Goal: Task Accomplishment & Management: Use online tool/utility

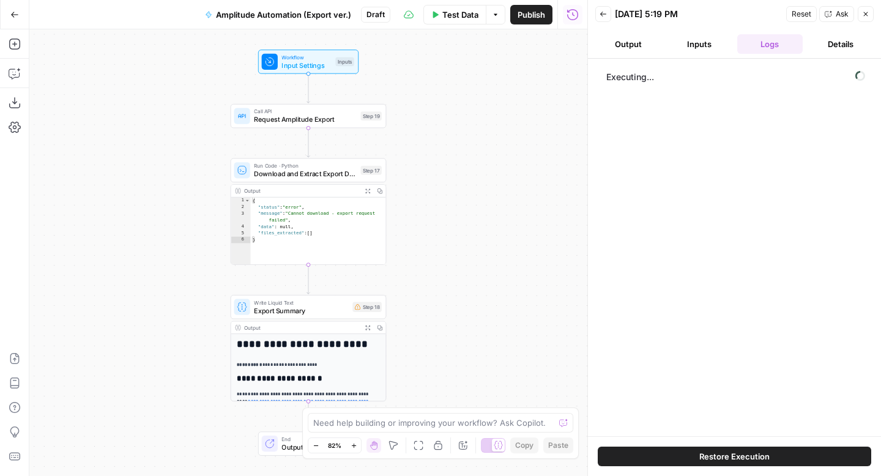
click at [525, 78] on div "**********" at bounding box center [308, 252] width 558 height 446
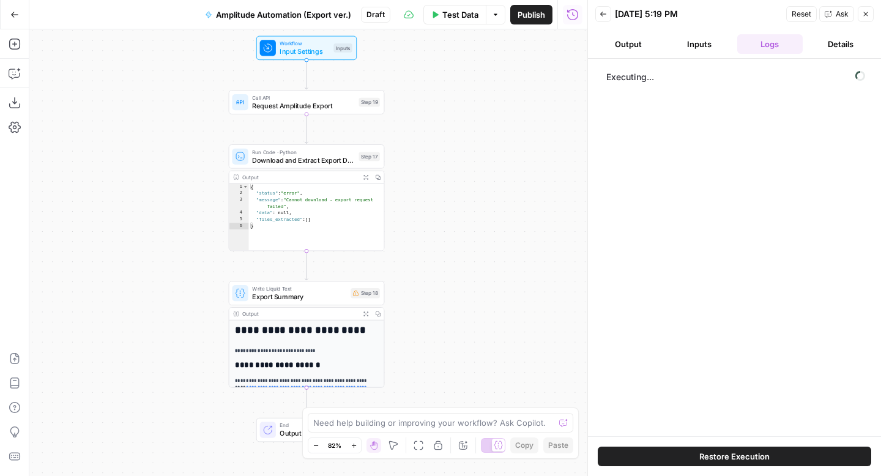
click at [525, 9] on span "Publish" at bounding box center [531, 15] width 28 height 12
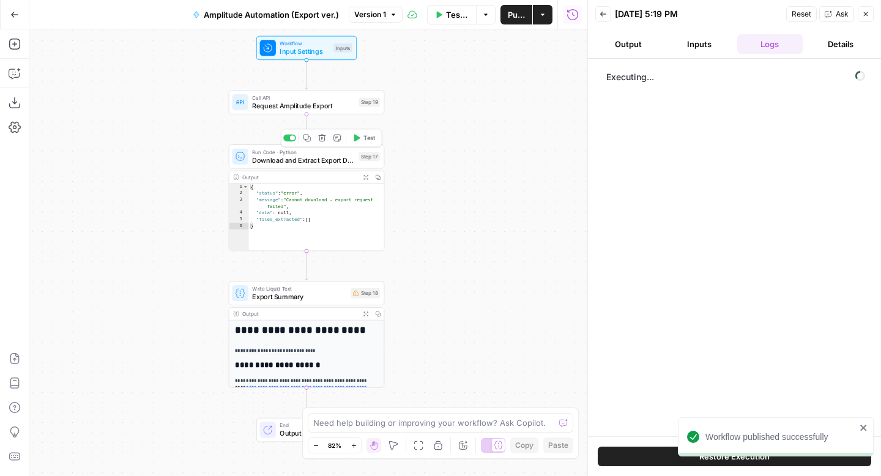
click at [372, 141] on span "Test" at bounding box center [369, 137] width 12 height 9
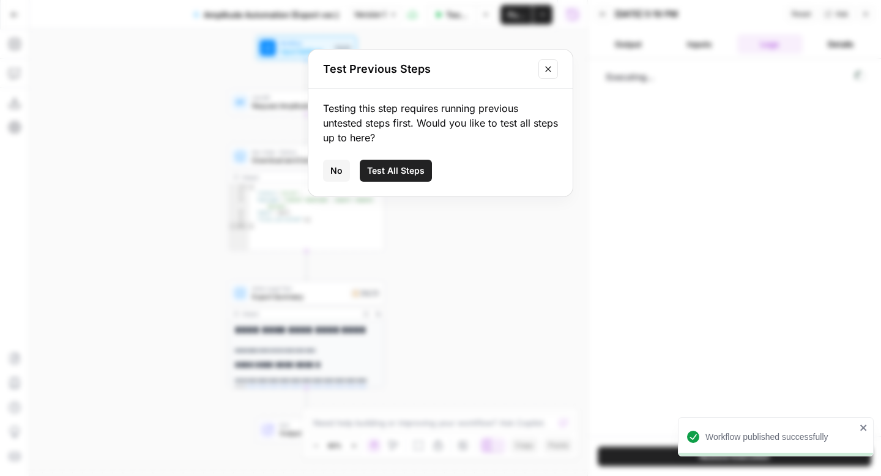
click at [548, 71] on icon "Close modal" at bounding box center [548, 69] width 10 height 10
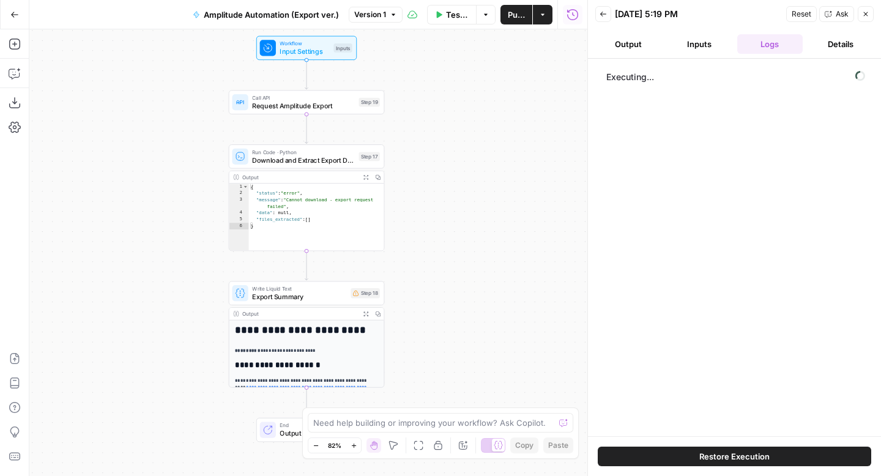
click at [869, 14] on button "Close" at bounding box center [865, 14] width 16 height 16
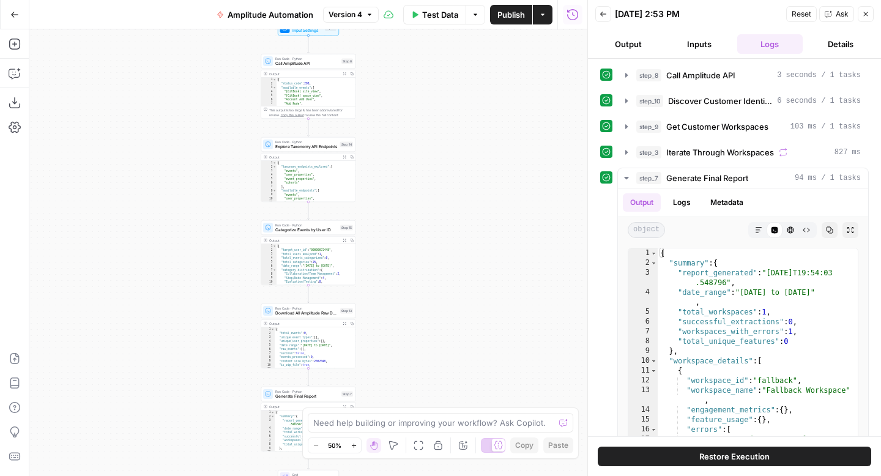
click at [13, 18] on icon "button" at bounding box center [14, 14] width 9 height 9
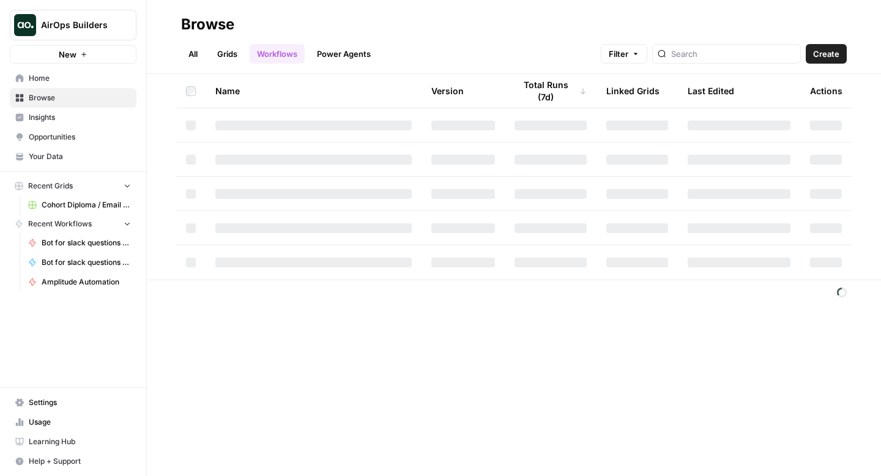
click at [65, 78] on span "Home" at bounding box center [80, 78] width 102 height 11
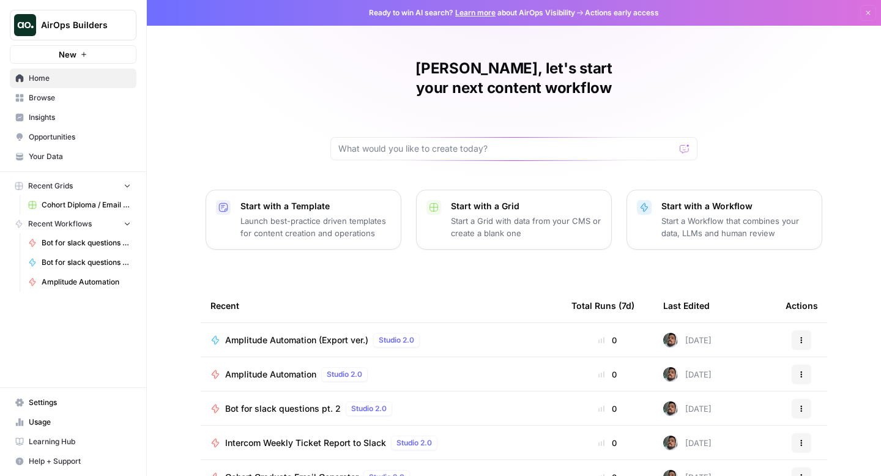
click at [504, 215] on p "Start a Grid with data from your CMS or create a blank one" at bounding box center [526, 227] width 150 height 24
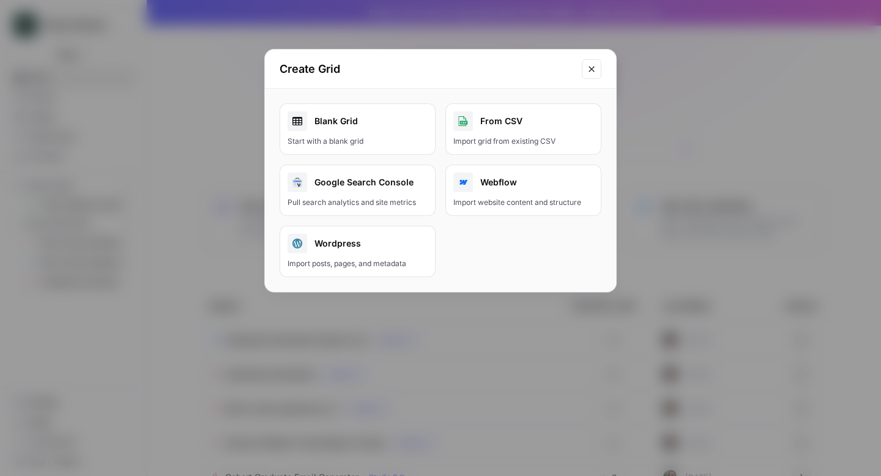
click at [363, 138] on div "Start with a blank grid" at bounding box center [357, 141] width 140 height 11
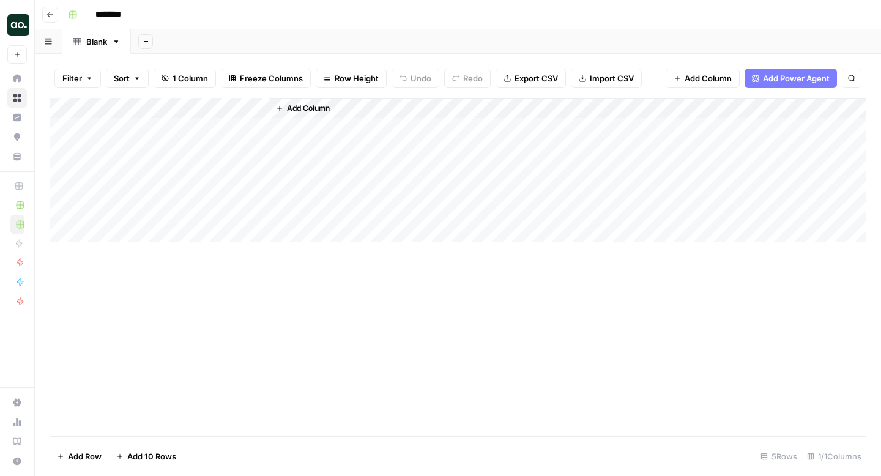
click at [259, 108] on div "Add Column" at bounding box center [458, 170] width 816 height 144
click at [233, 103] on div at bounding box center [180, 110] width 177 height 24
click at [243, 113] on div at bounding box center [180, 110] width 177 height 24
click at [258, 106] on div "Add Column" at bounding box center [458, 170] width 816 height 144
click at [46, 15] on icon "button" at bounding box center [49, 14] width 7 height 7
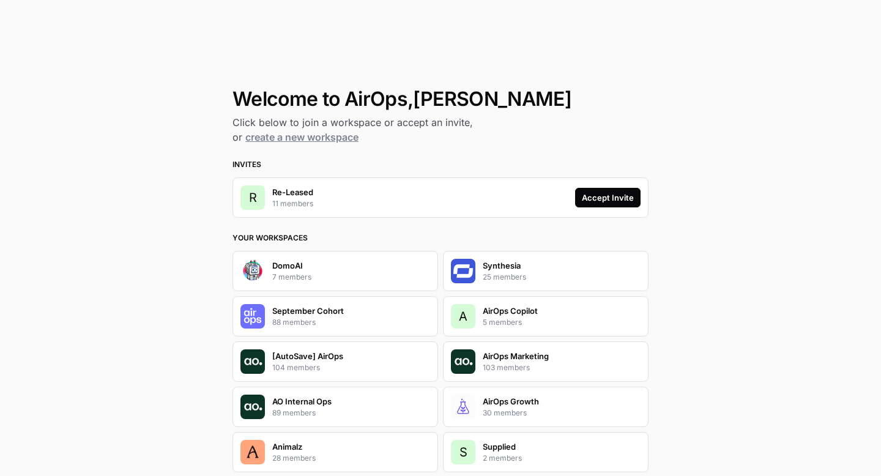
click at [606, 200] on div "Accept Invite" at bounding box center [608, 197] width 52 height 12
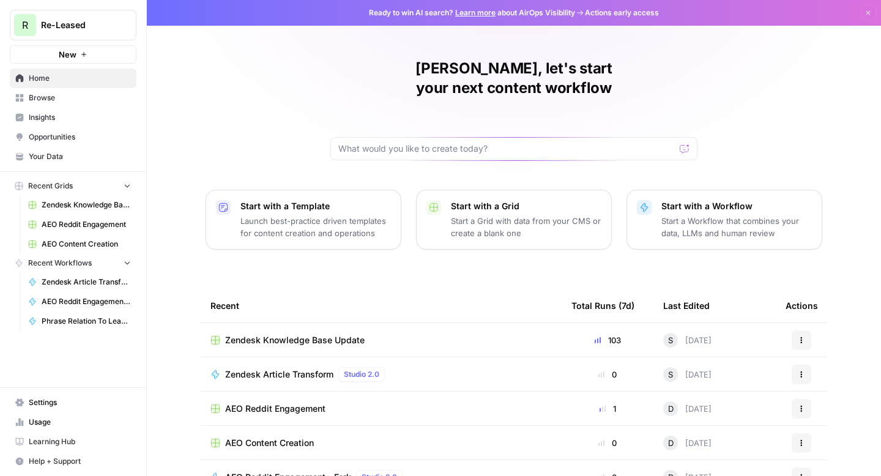
click at [41, 121] on span "Insights" at bounding box center [80, 117] width 102 height 11
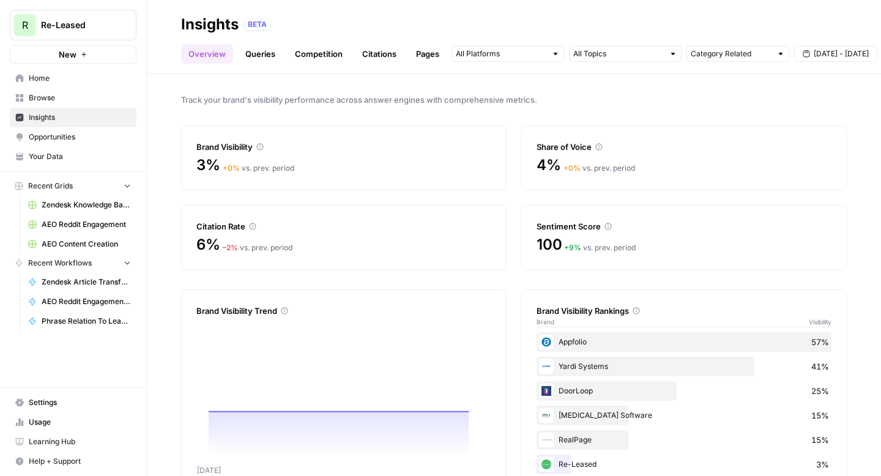
click at [257, 50] on link "Queries" at bounding box center [260, 54] width 45 height 20
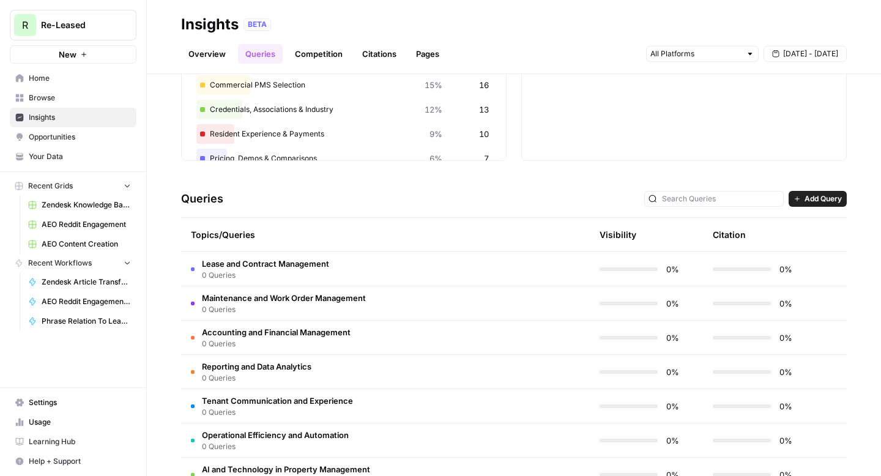
scroll to position [43, 0]
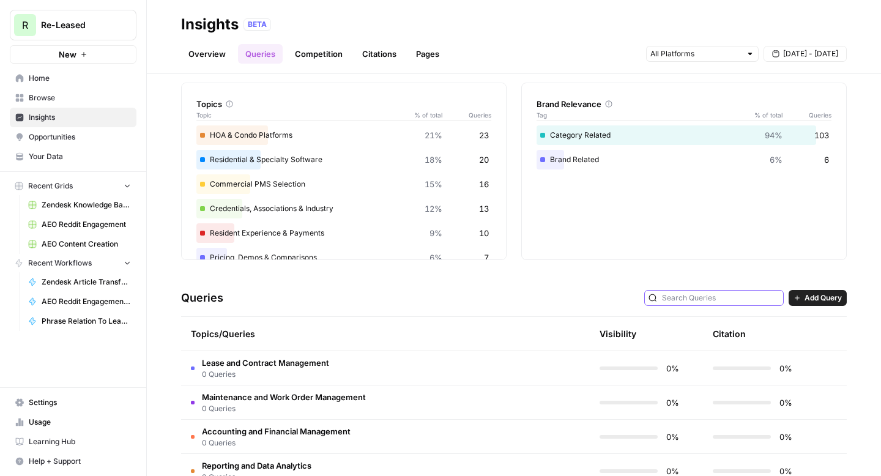
click at [738, 298] on input "text" at bounding box center [720, 298] width 117 height 12
click at [795, 57] on span "[DATE] - [DATE]" at bounding box center [810, 53] width 55 height 11
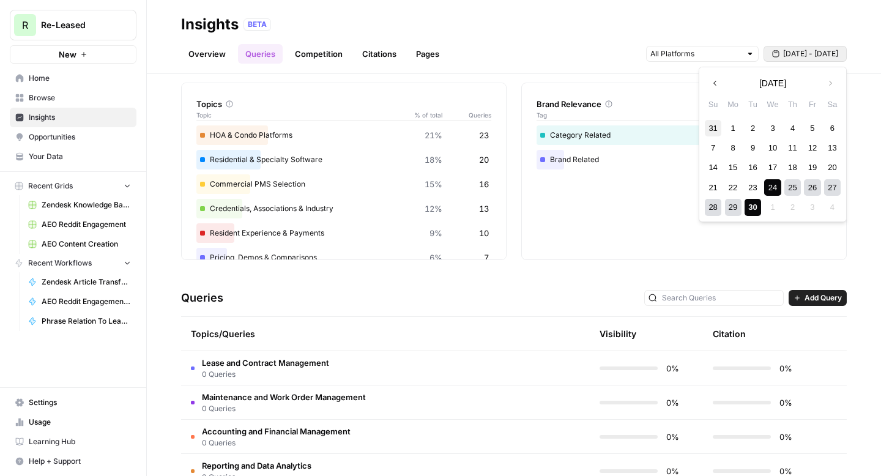
click at [716, 128] on div "31" at bounding box center [713, 128] width 17 height 17
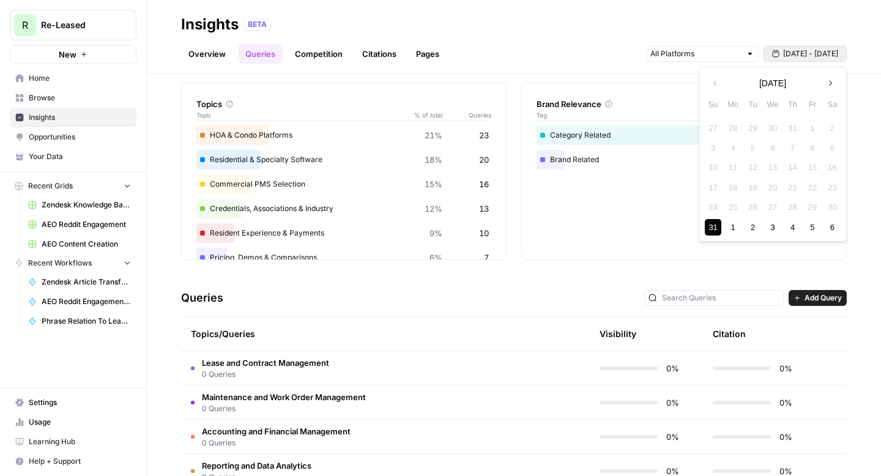
click at [832, 86] on icon "button" at bounding box center [830, 83] width 9 height 9
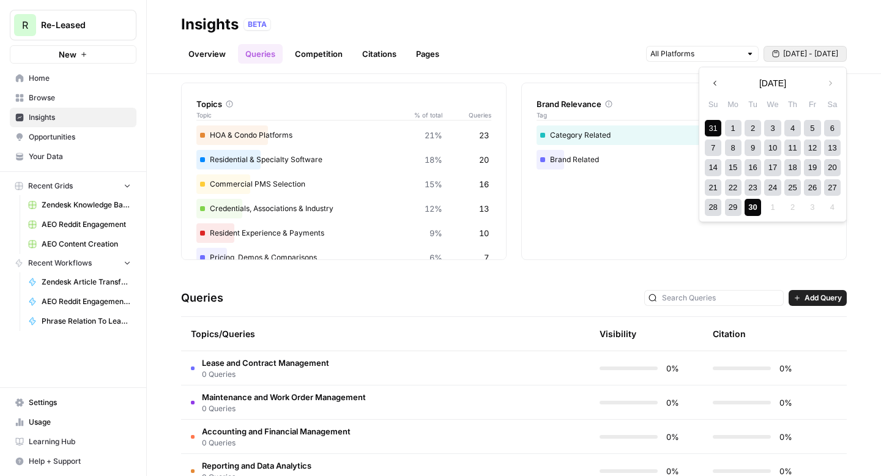
click at [755, 202] on div "30" at bounding box center [752, 207] width 17 height 17
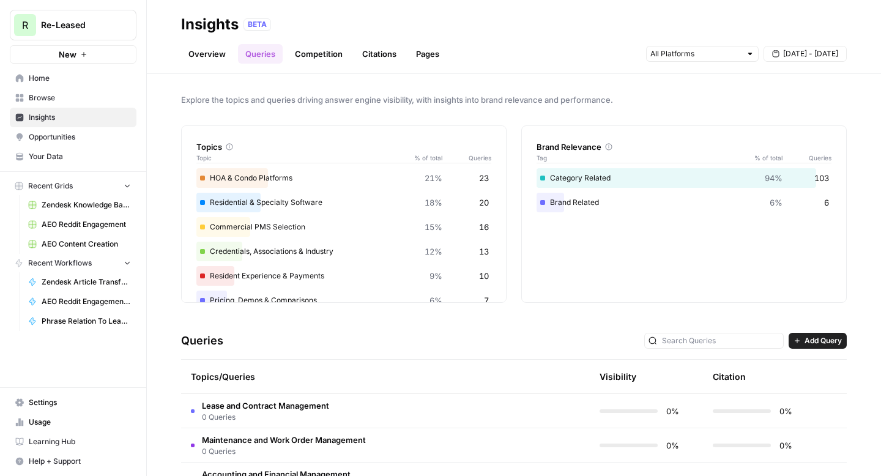
click at [745, 54] on div at bounding box center [749, 54] width 9 height 9
click at [778, 49] on button "[DATE] - [DATE]" at bounding box center [804, 54] width 83 height 16
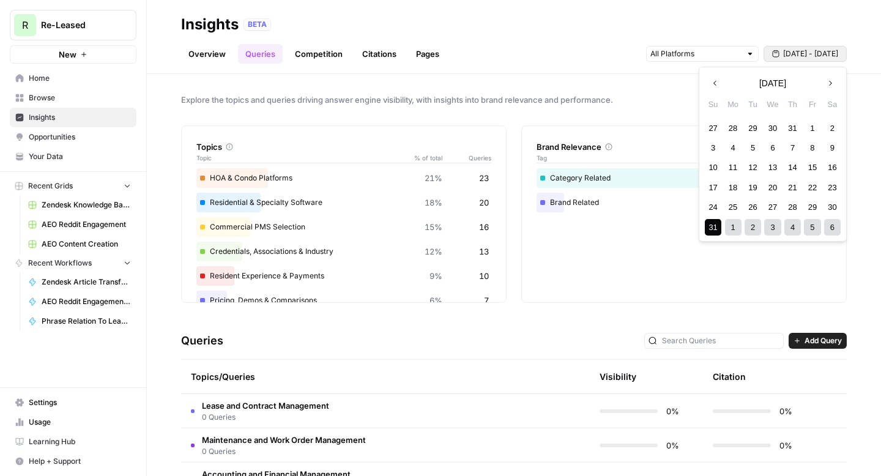
click at [712, 83] on icon "button" at bounding box center [715, 83] width 9 height 9
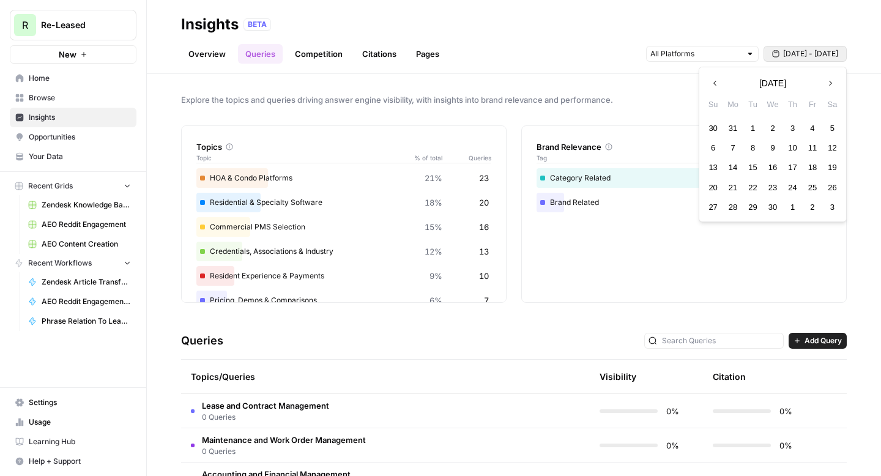
click at [712, 83] on icon "button" at bounding box center [715, 83] width 9 height 9
click at [771, 123] on div "1" at bounding box center [772, 128] width 17 height 17
click at [828, 84] on icon "button" at bounding box center [830, 83] width 9 height 9
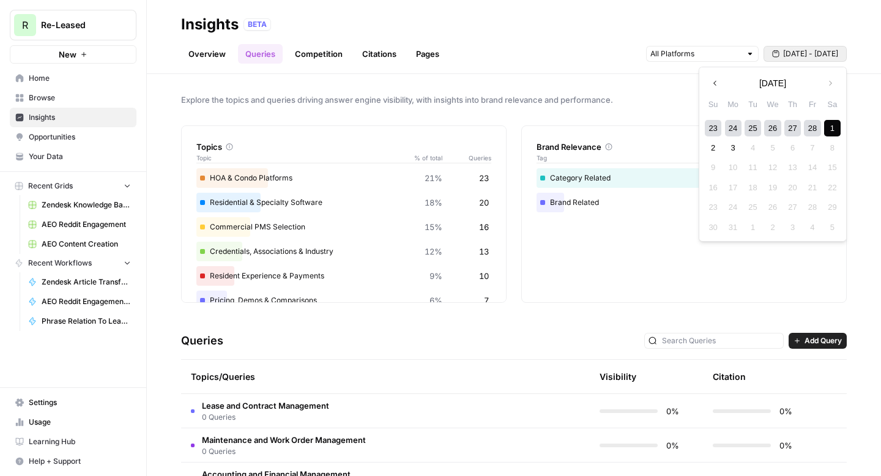
click at [828, 126] on div "1" at bounding box center [832, 128] width 17 height 17
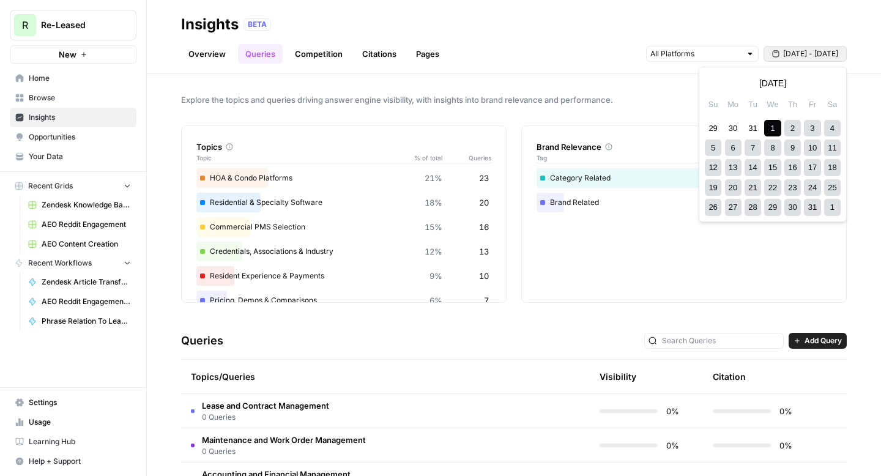
click at [806, 56] on span "[DATE] - [DATE]" at bounding box center [810, 53] width 55 height 11
click at [825, 80] on button "Next month" at bounding box center [830, 83] width 22 height 22
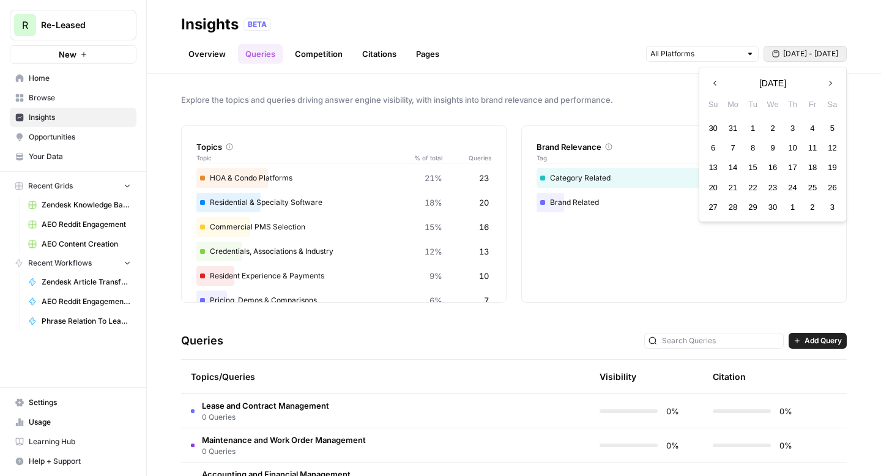
click at [825, 80] on button "Next month" at bounding box center [830, 83] width 22 height 22
click at [711, 124] on div "1" at bounding box center [713, 128] width 17 height 17
click at [828, 80] on icon "button" at bounding box center [830, 83] width 9 height 9
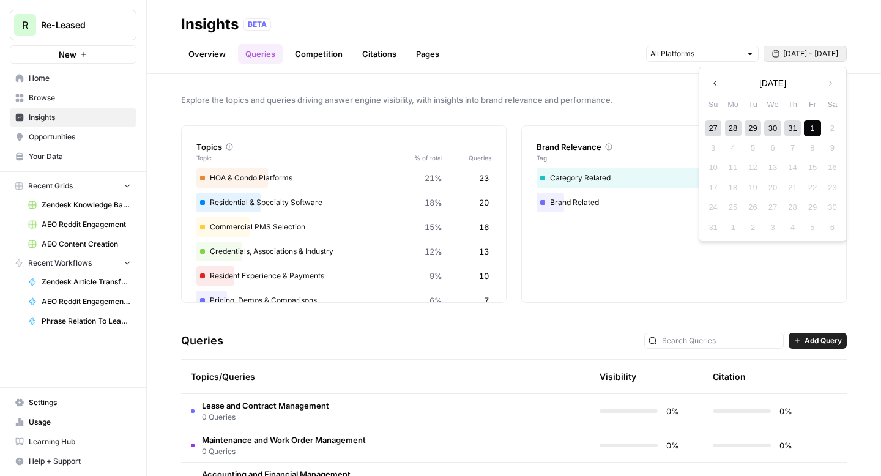
click at [811, 125] on div "1" at bounding box center [812, 128] width 17 height 17
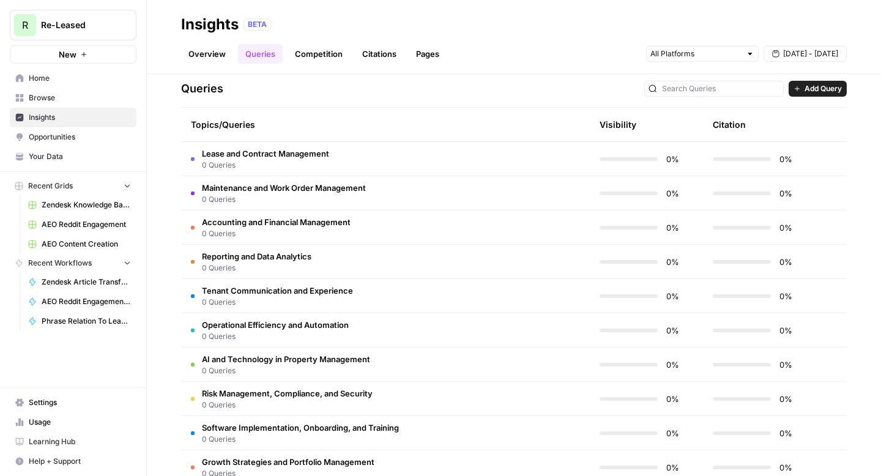
scroll to position [213, 0]
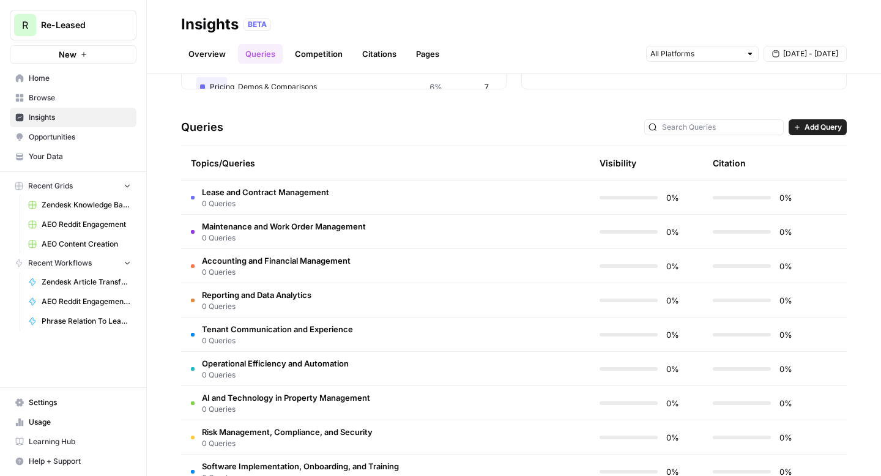
click at [555, 109] on div "Queries Add Query" at bounding box center [513, 127] width 665 height 37
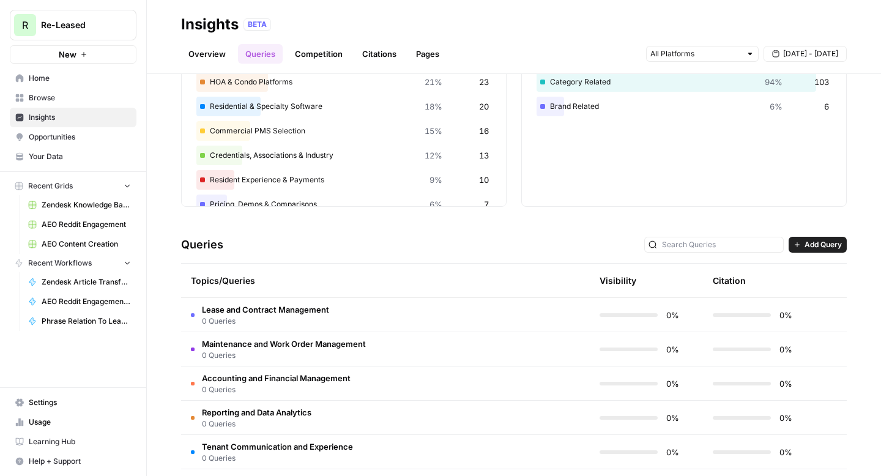
scroll to position [0, 0]
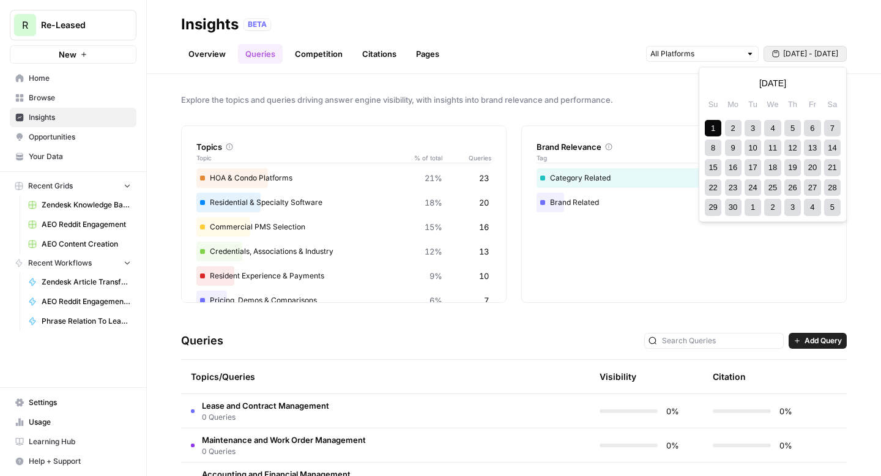
click at [787, 54] on button "[DATE] - [DATE]" at bounding box center [804, 54] width 83 height 16
click at [831, 83] on icon "button" at bounding box center [830, 83] width 3 height 5
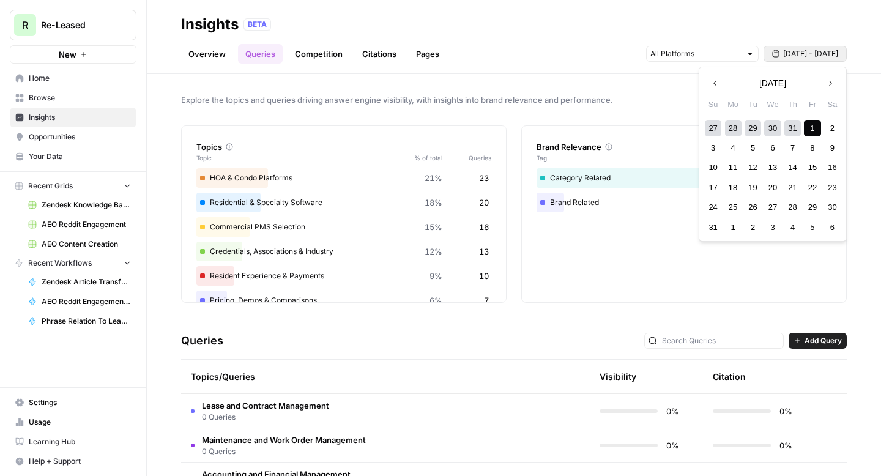
click at [814, 125] on div "1" at bounding box center [812, 128] width 17 height 17
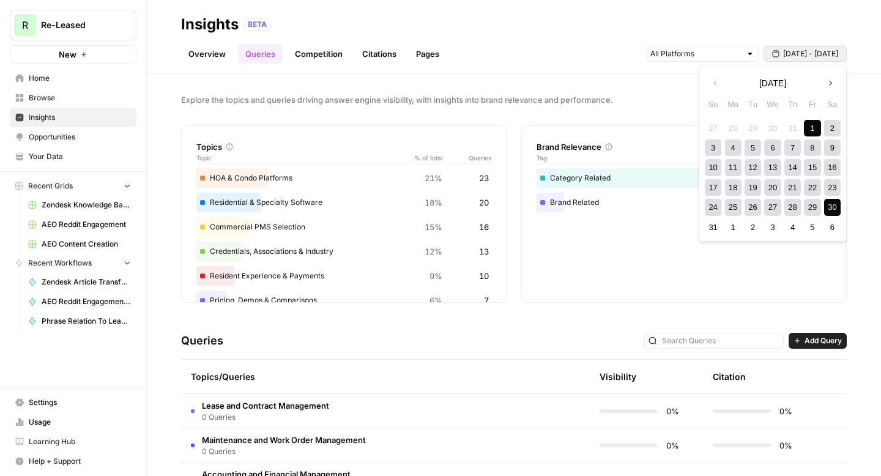
click at [835, 205] on div "30" at bounding box center [832, 207] width 17 height 17
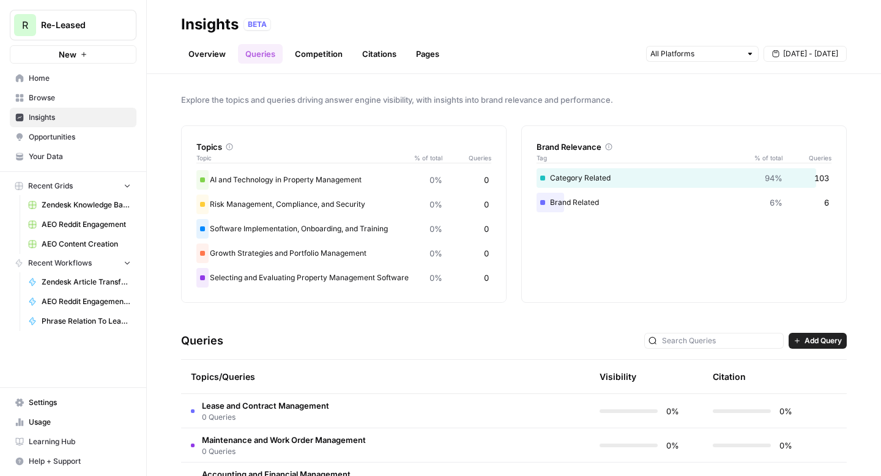
click at [68, 409] on link "Settings" at bounding box center [73, 403] width 127 height 20
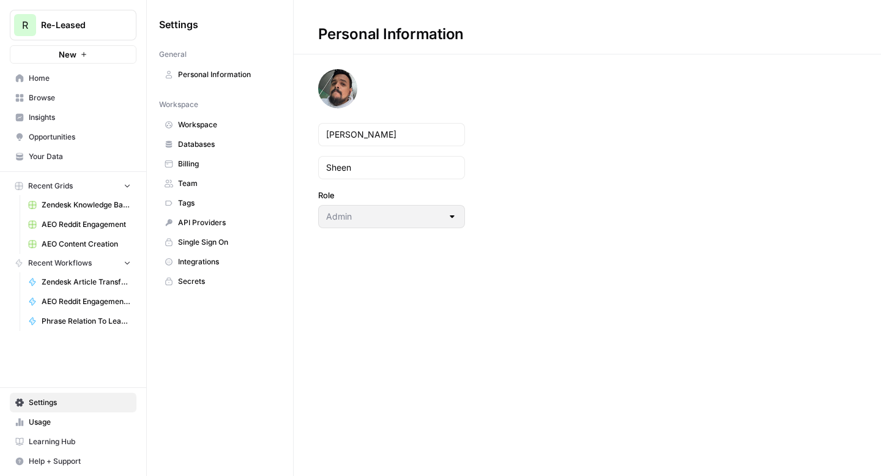
click at [248, 127] on span "Workspace" at bounding box center [226, 124] width 97 height 11
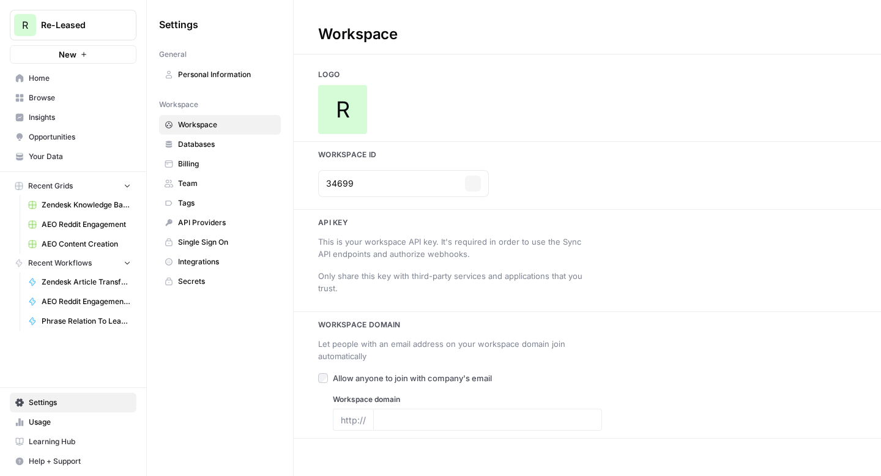
type input "[URL][DOMAIN_NAME]"
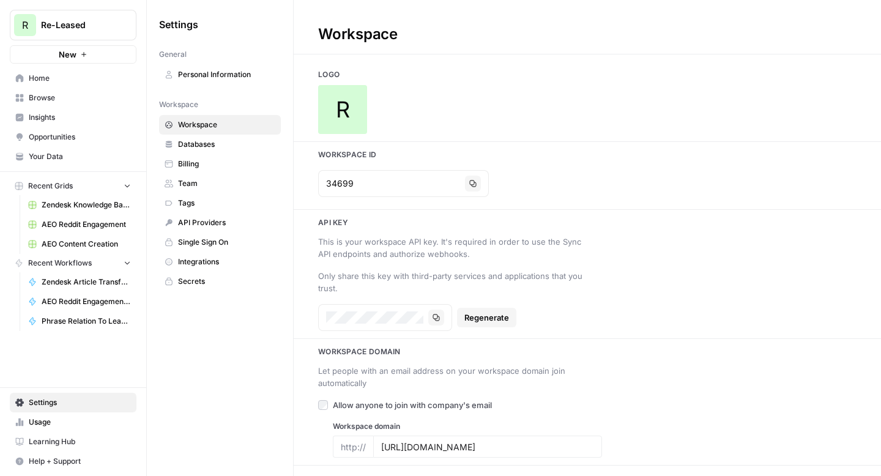
click at [196, 183] on span "Team" at bounding box center [226, 183] width 97 height 11
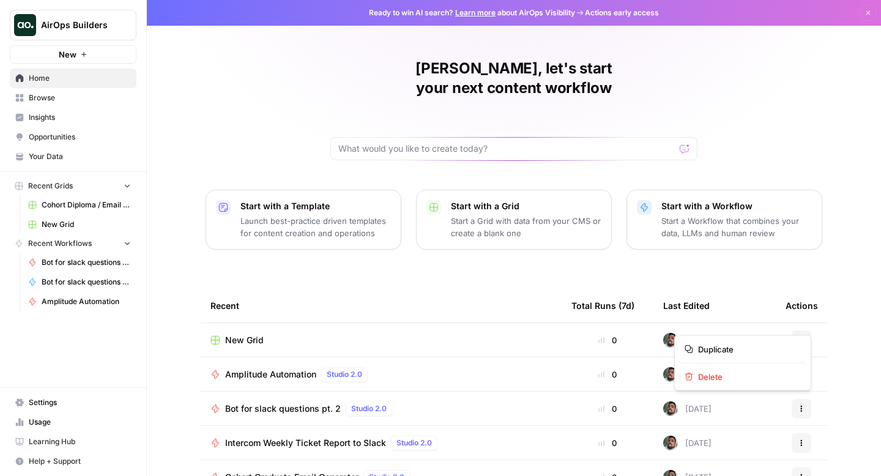
click at [807, 330] on button "Actions" at bounding box center [801, 340] width 20 height 20
click at [754, 378] on span "Delete" at bounding box center [747, 377] width 98 height 12
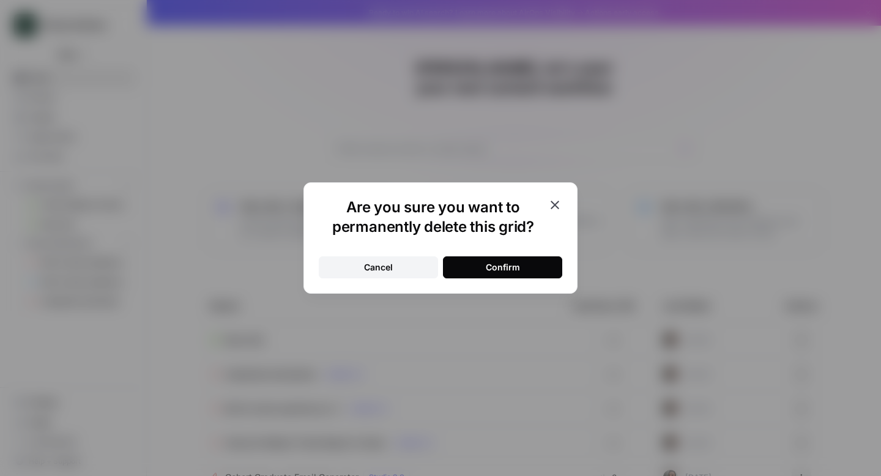
click at [497, 269] on div "Confirm" at bounding box center [503, 267] width 34 height 12
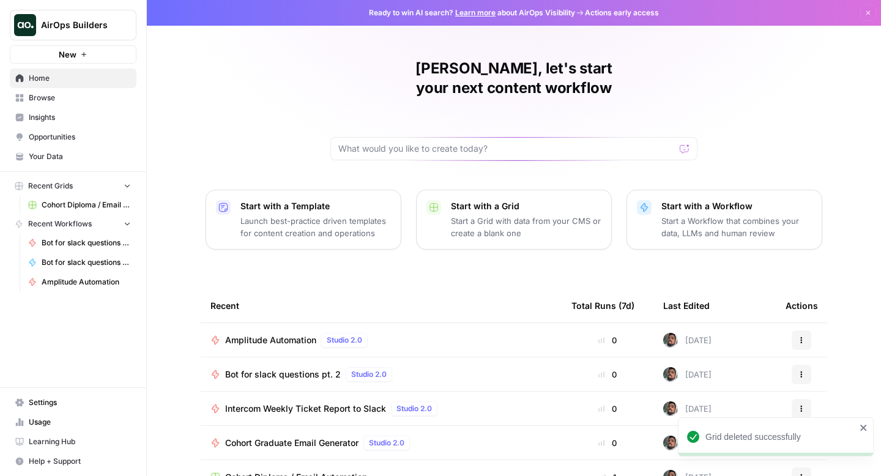
click at [426, 323] on td "Amplitude Automation Studio 2.0" at bounding box center [381, 340] width 361 height 34
click at [319, 333] on div "Amplitude Automation Studio 2.0" at bounding box center [298, 340] width 147 height 15
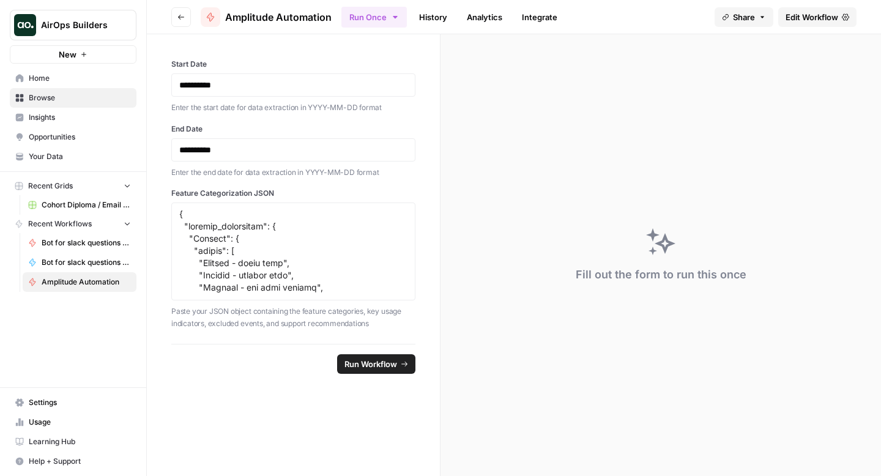
click at [829, 21] on span "Edit Workflow" at bounding box center [811, 17] width 53 height 12
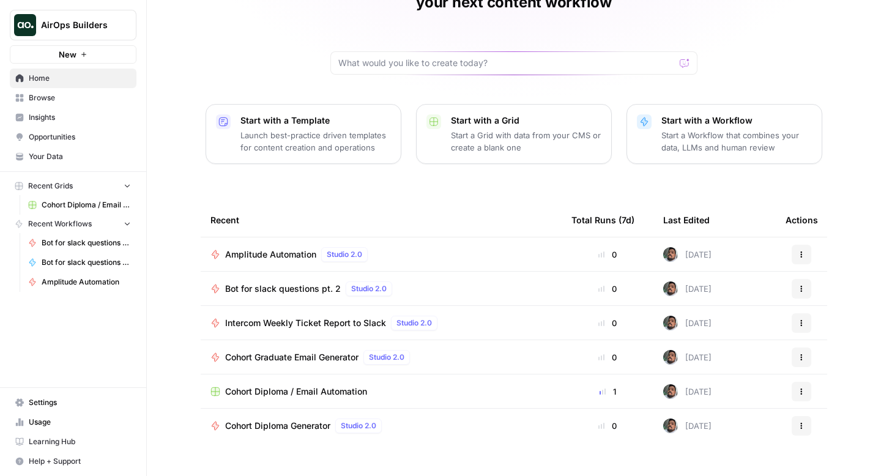
scroll to position [87, 0]
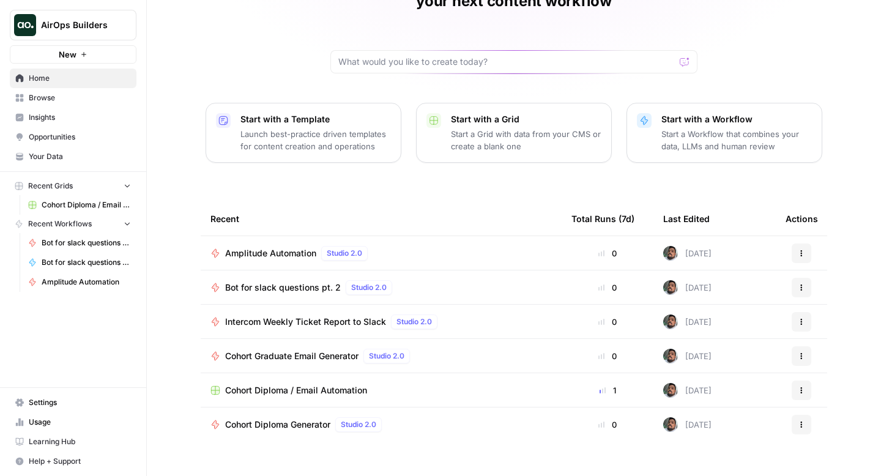
click at [62, 92] on span "Browse" at bounding box center [80, 97] width 102 height 11
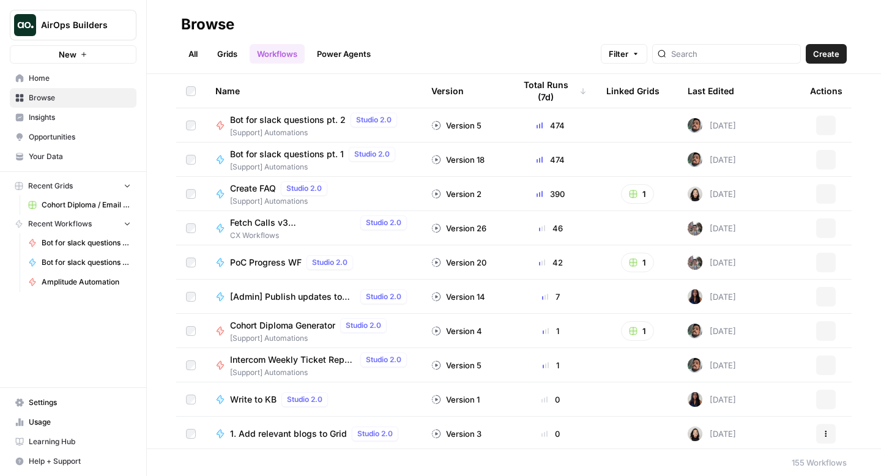
click at [191, 56] on link "All" at bounding box center [193, 54] width 24 height 20
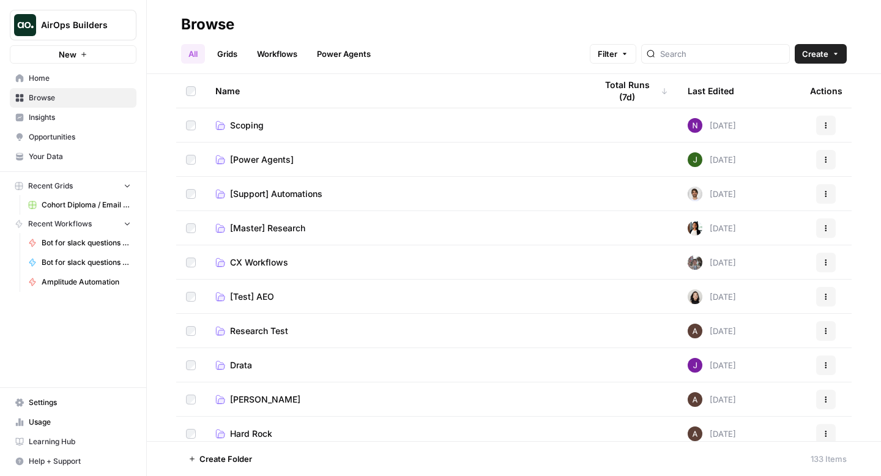
click at [286, 193] on span "[Support] Automations" at bounding box center [276, 194] width 92 height 12
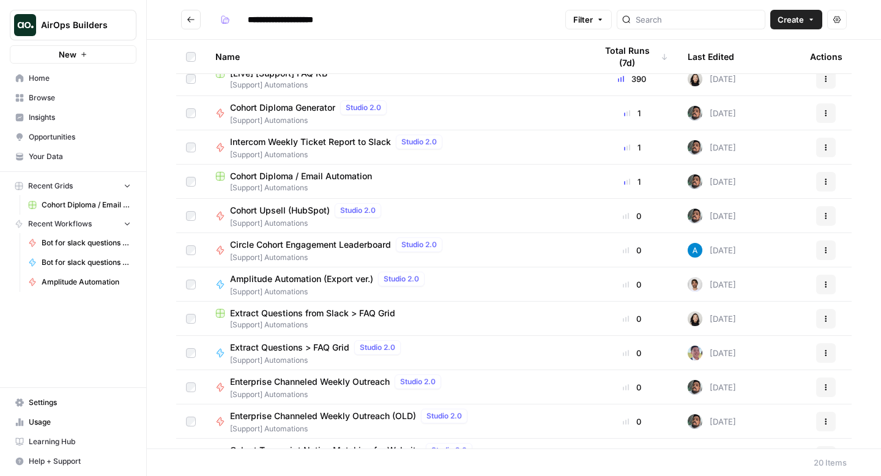
scroll to position [128, 0]
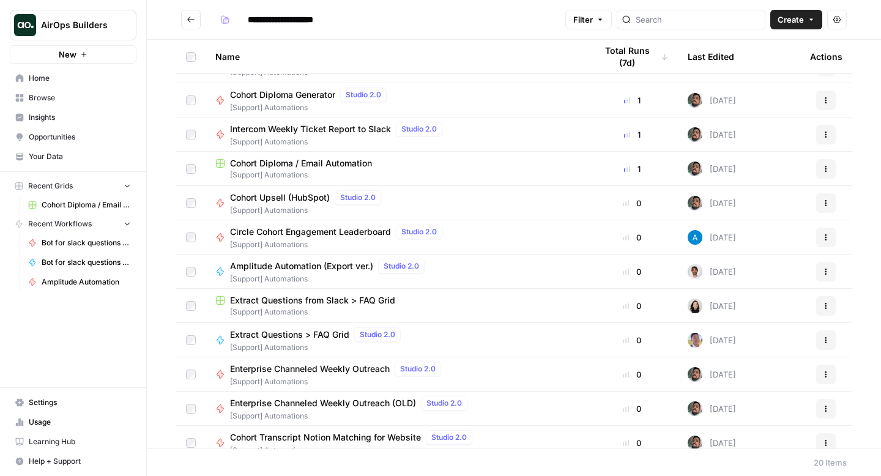
click at [347, 268] on span "Amplitude Automation (Export ver.)" at bounding box center [301, 266] width 143 height 12
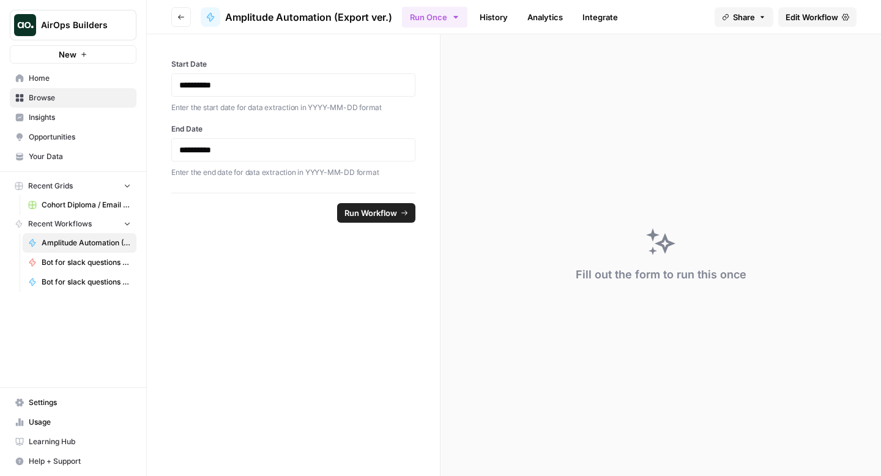
click at [818, 9] on link "Edit Workflow" at bounding box center [817, 17] width 78 height 20
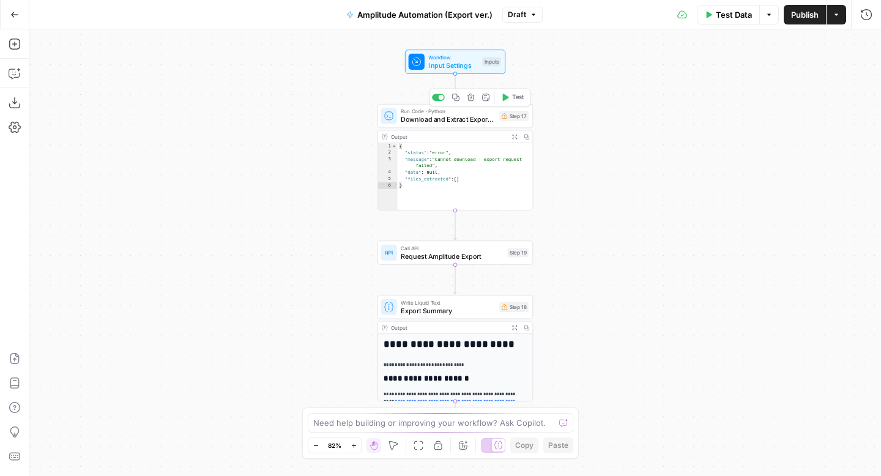
click at [516, 95] on span "Test" at bounding box center [518, 97] width 12 height 9
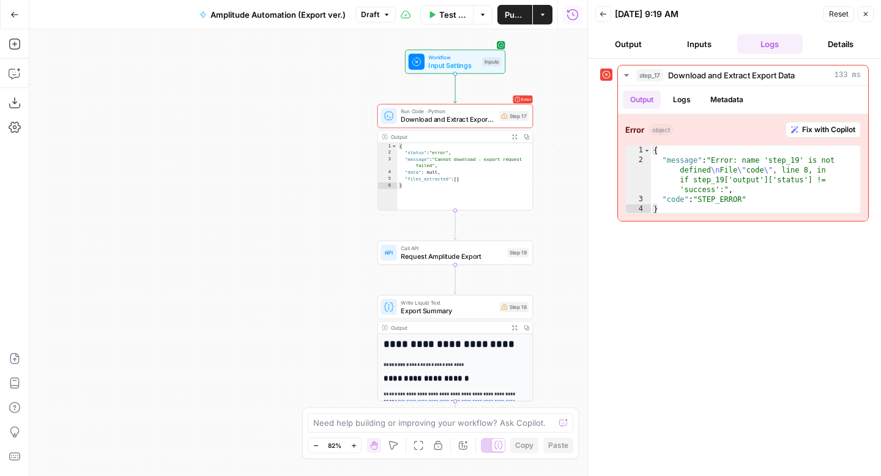
click at [870, 12] on button "Close" at bounding box center [865, 14] width 16 height 16
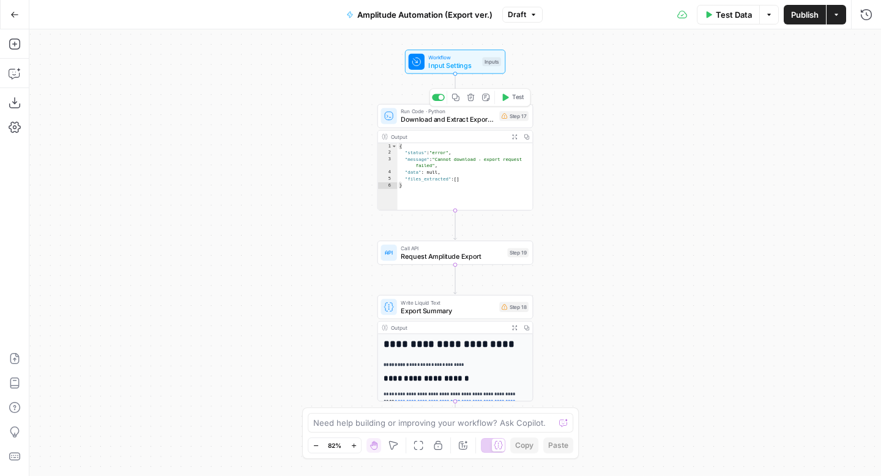
click at [513, 102] on span "Test" at bounding box center [518, 97] width 12 height 9
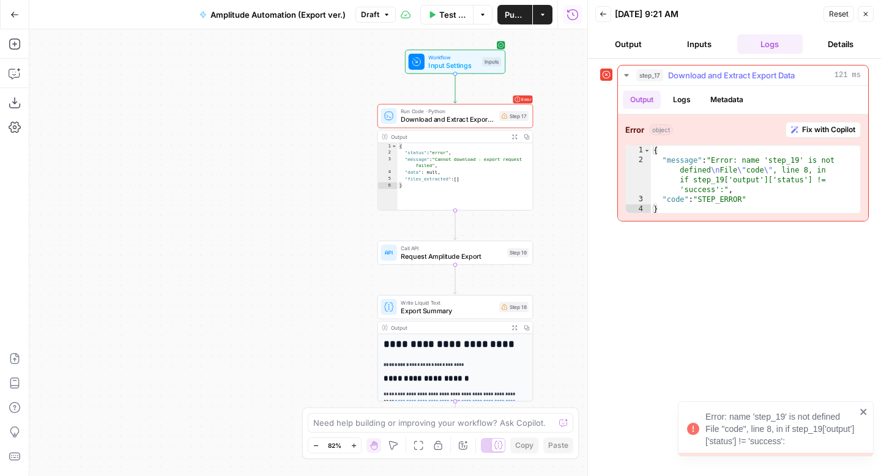
click at [819, 128] on span "Fix with Copilot" at bounding box center [828, 129] width 53 height 11
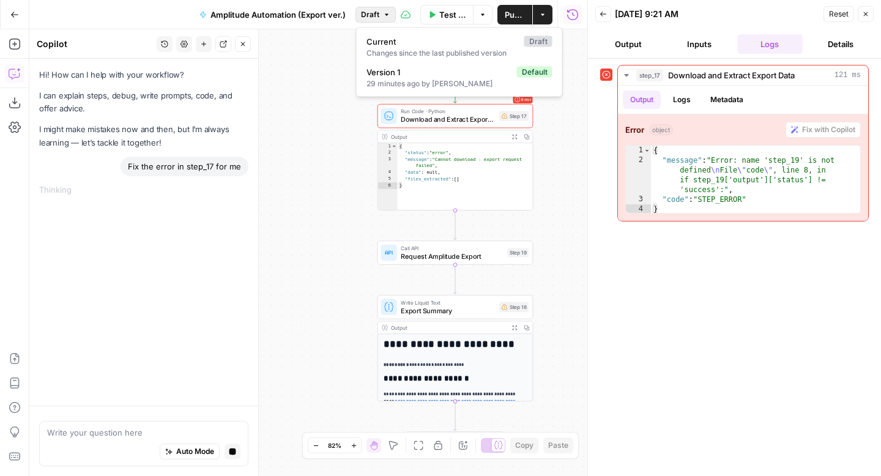
click at [381, 21] on button "Draft" at bounding box center [375, 15] width 40 height 16
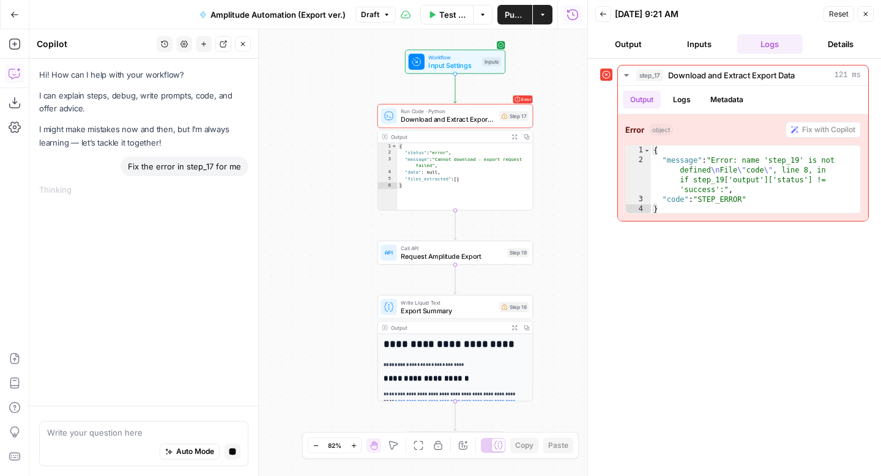
click at [331, 100] on div "**********" at bounding box center [308, 252] width 558 height 446
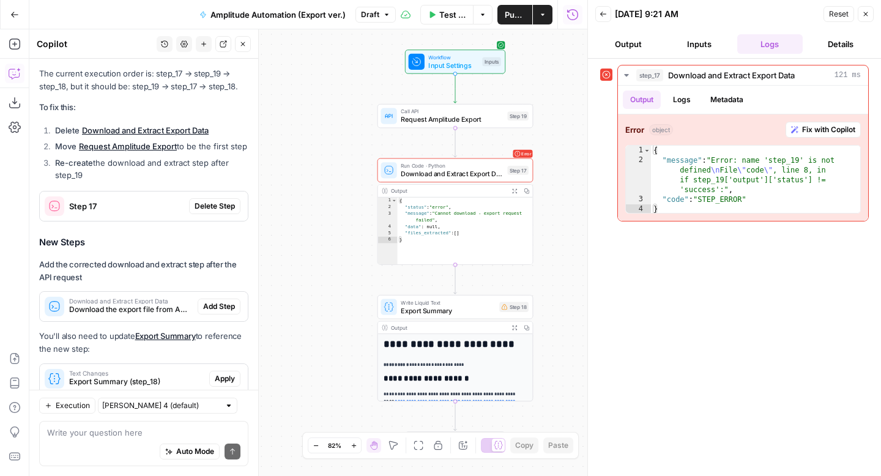
scroll to position [275, 0]
